Goal: Navigation & Orientation: Find specific page/section

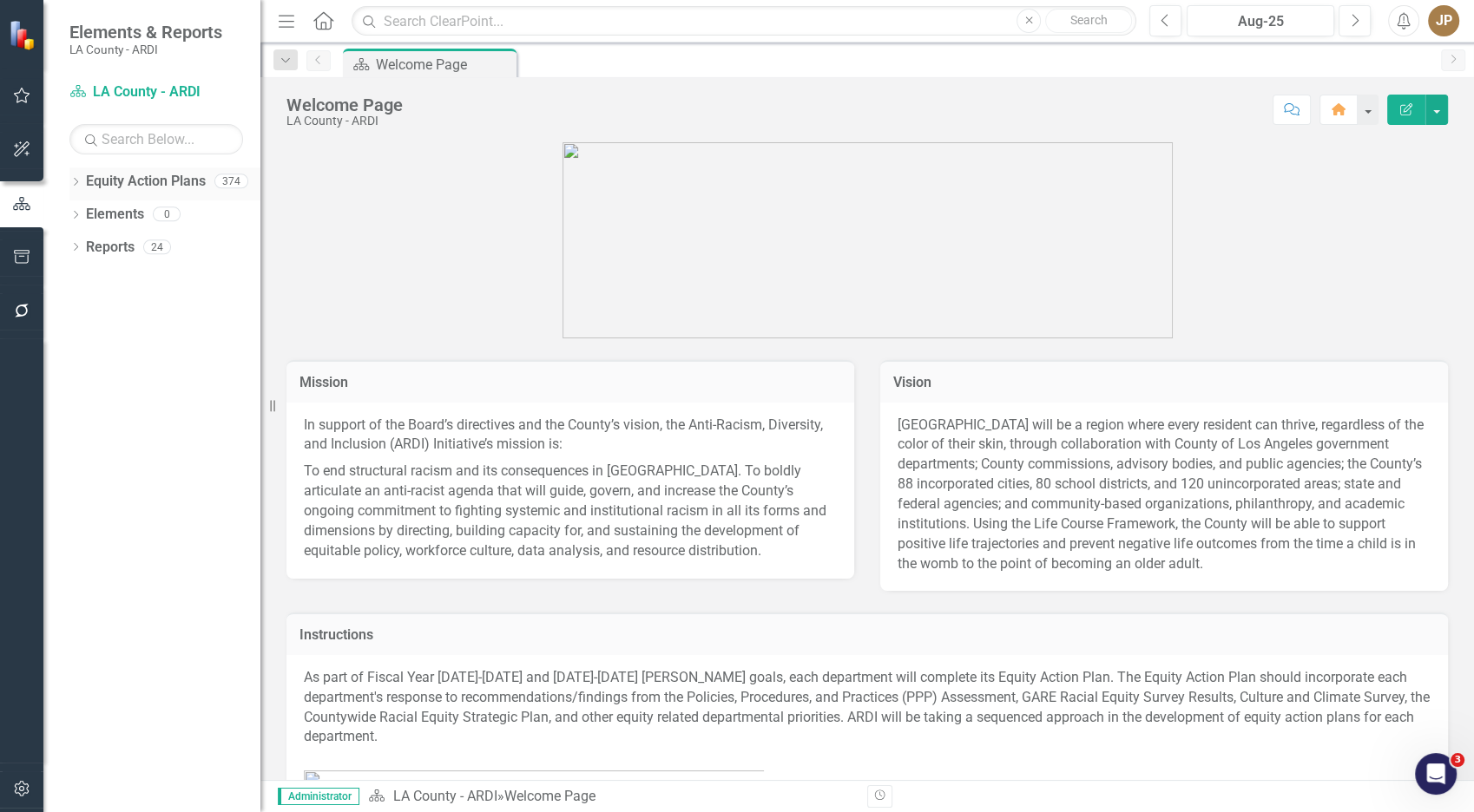
click at [72, 182] on icon "Dropdown" at bounding box center [75, 183] width 12 height 9
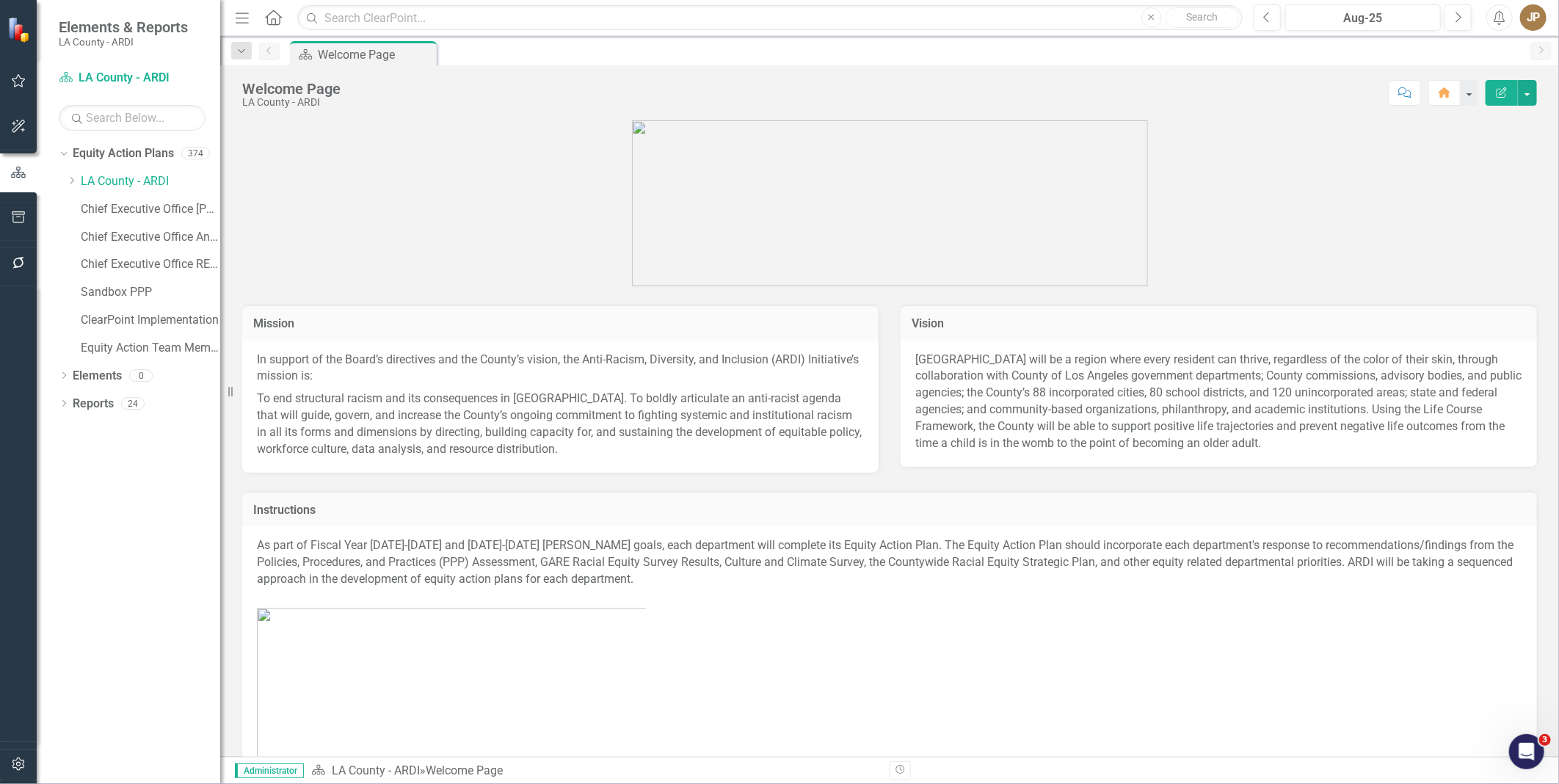
click at [63, 185] on div "Dropdown Equity Action Plans 374 Dropdown [GEOGRAPHIC_DATA] - ARDI Dropdown Dep…" at bounding box center [139, 253] width 161 height 222
click at [78, 185] on div "Dropdown" at bounding box center [73, 182] width 15 height 12
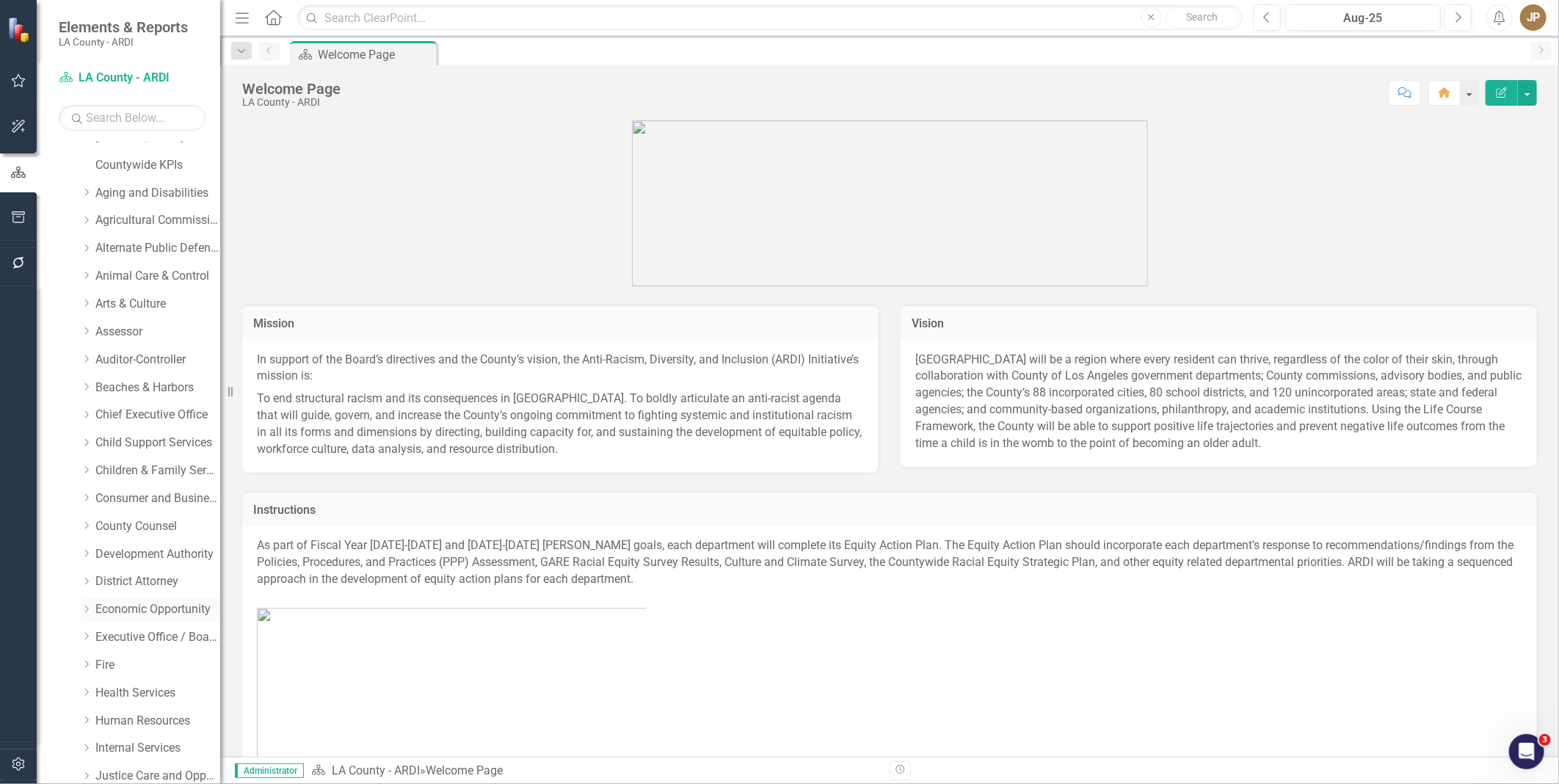
scroll to position [214, 0]
click at [133, 612] on link "Economic Opportunity" at bounding box center [157, 606] width 125 height 17
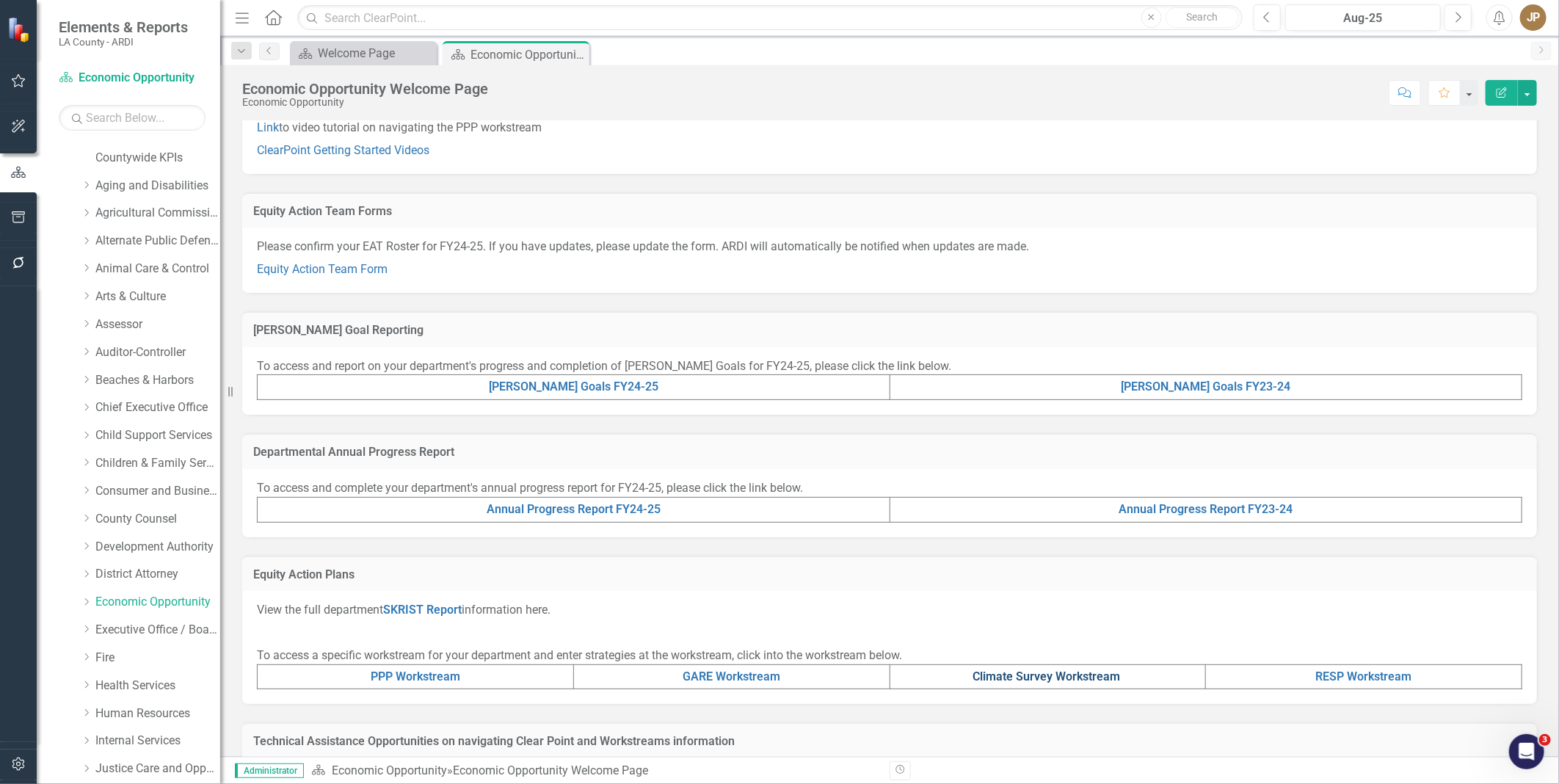
scroll to position [163, 0]
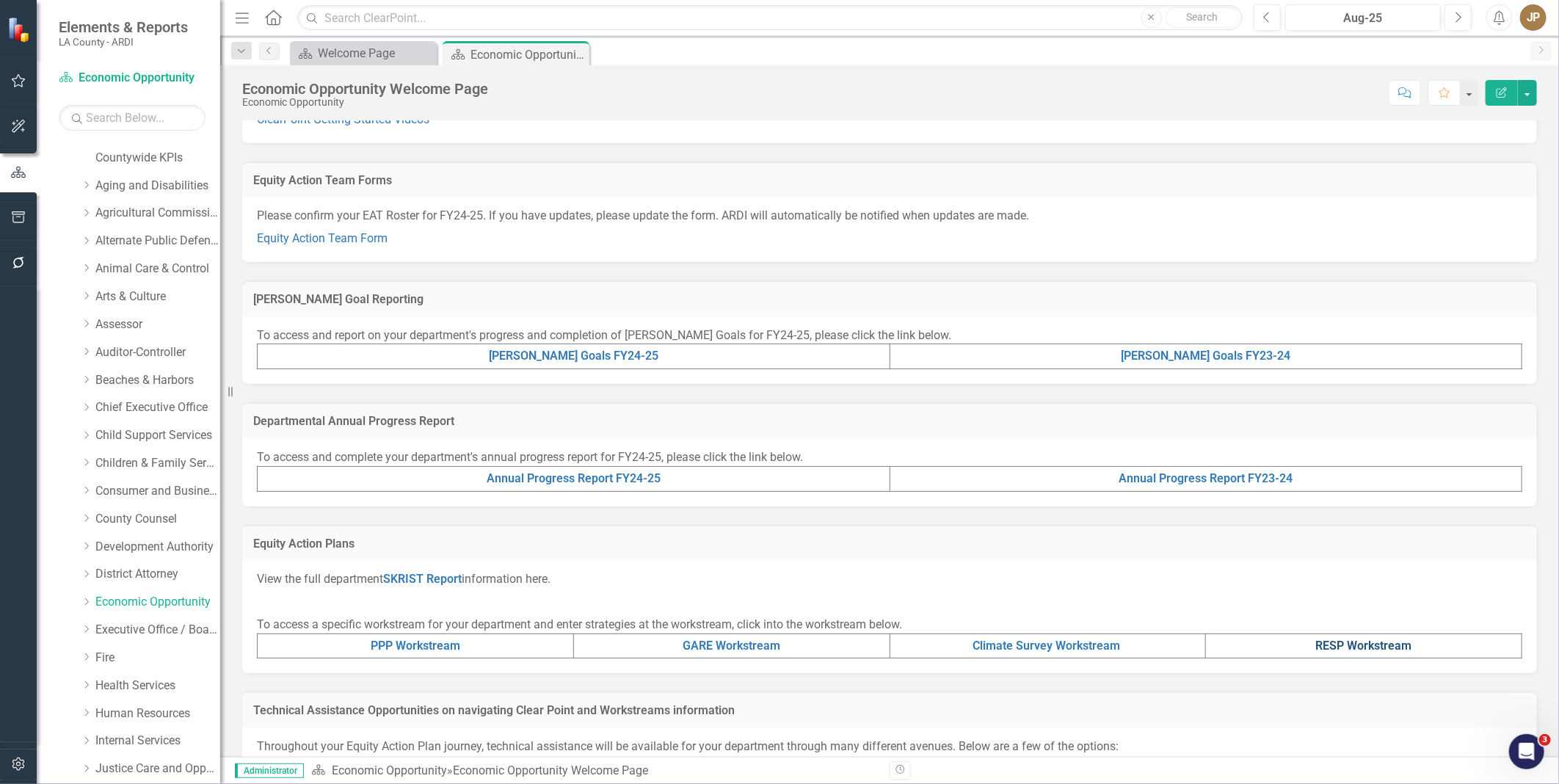
click at [1246, 638] on link "RESP Workstream" at bounding box center [1363, 645] width 96 height 14
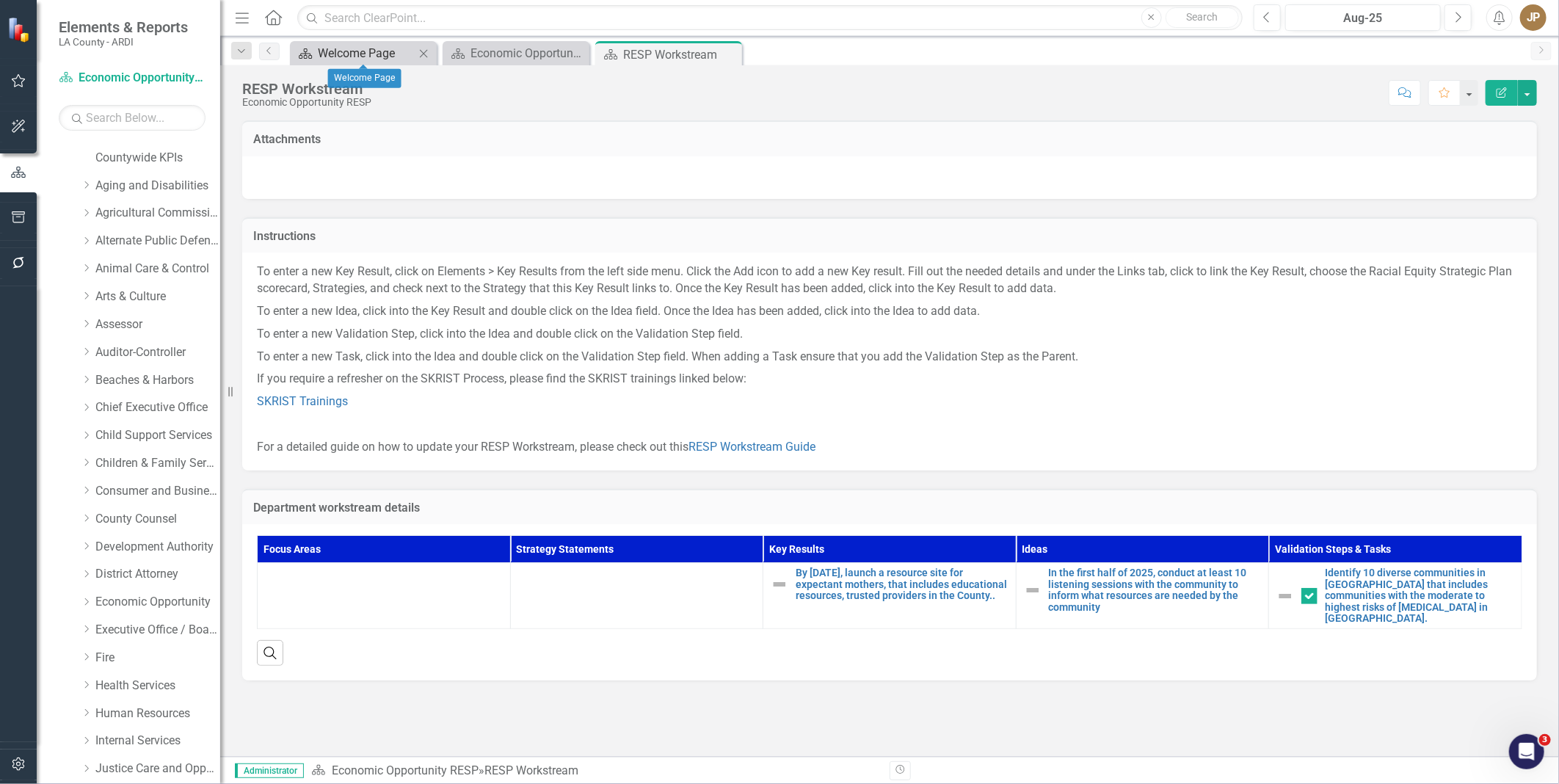
click at [384, 45] on div "Welcome Page" at bounding box center [366, 54] width 97 height 19
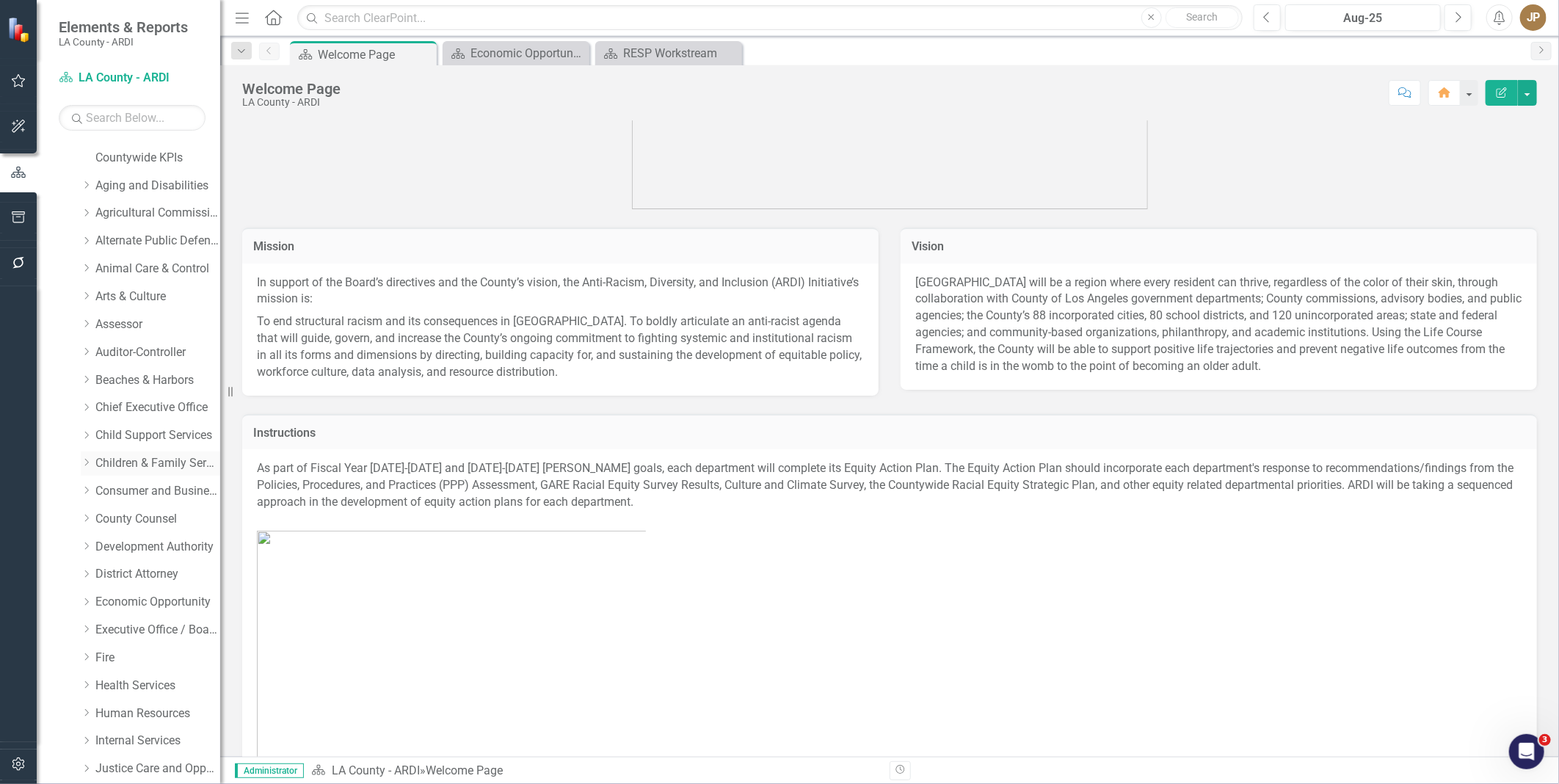
scroll to position [76, 0]
click at [115, 595] on link "Economic Opportunity" at bounding box center [157, 602] width 125 height 17
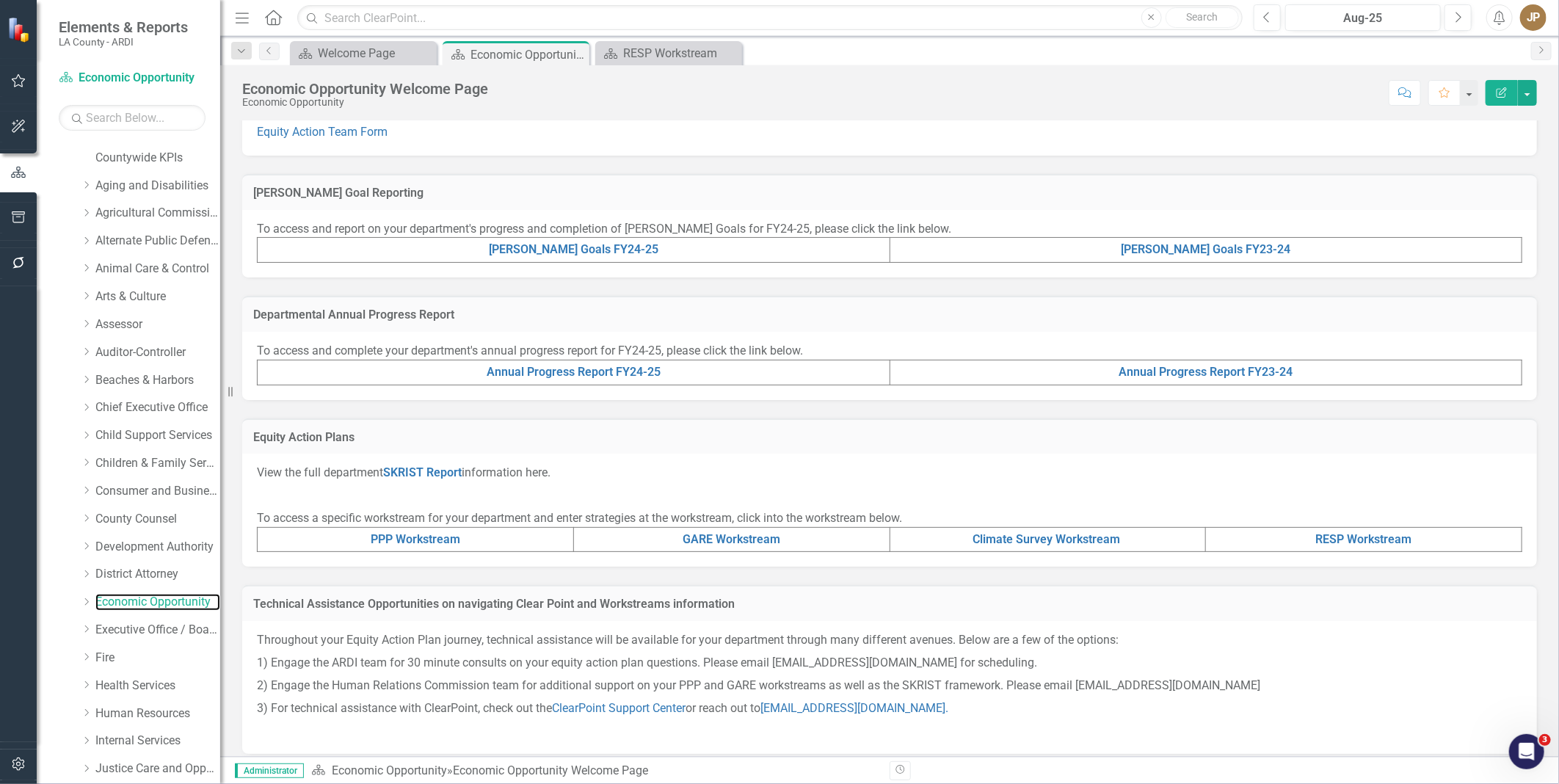
scroll to position [279, 0]
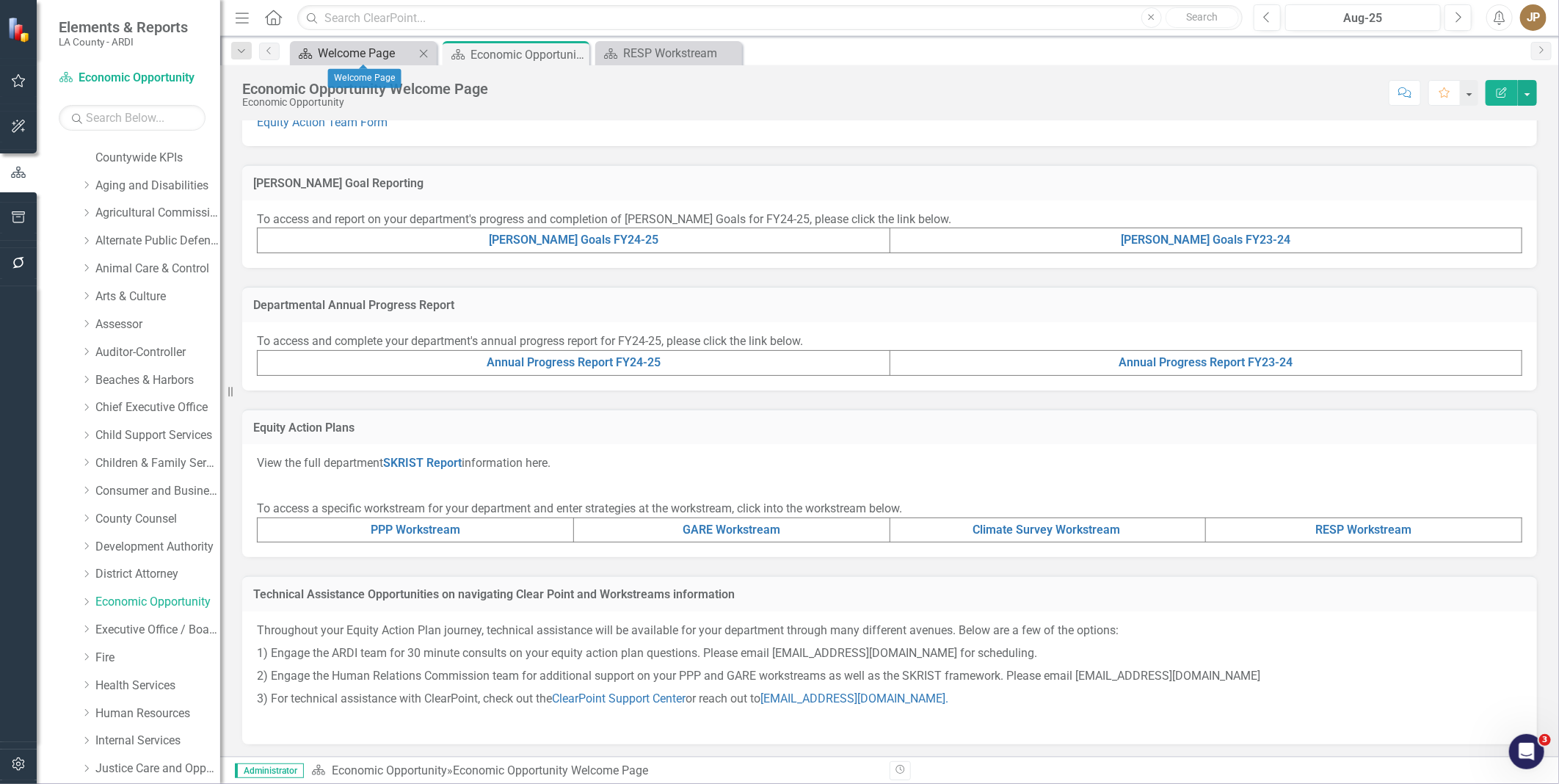
click at [400, 51] on div "Welcome Page" at bounding box center [366, 54] width 97 height 19
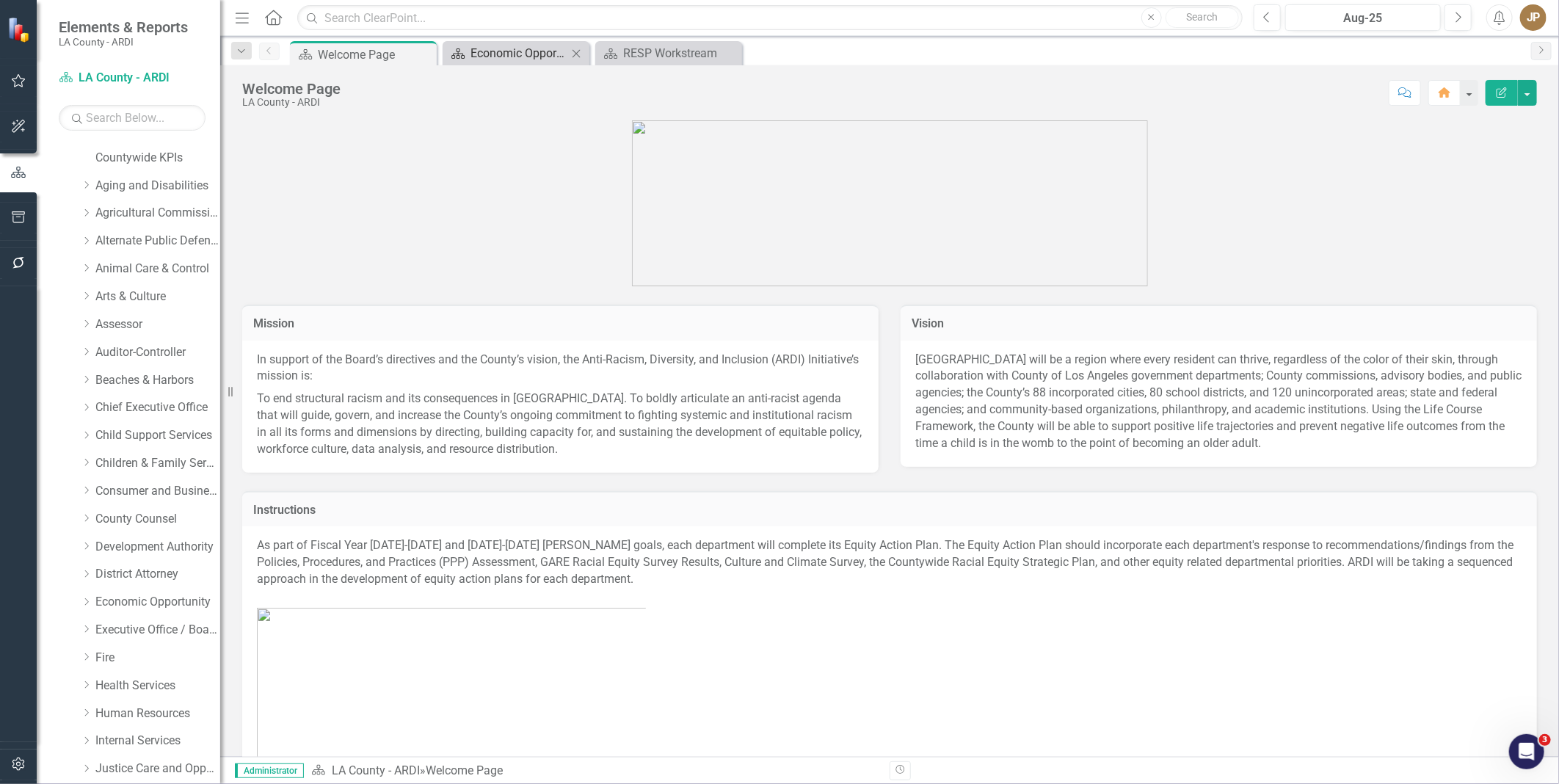
click at [519, 48] on div "Economic Opportunity Welcome Page" at bounding box center [519, 54] width 97 height 19
